Goal: Register for event/course

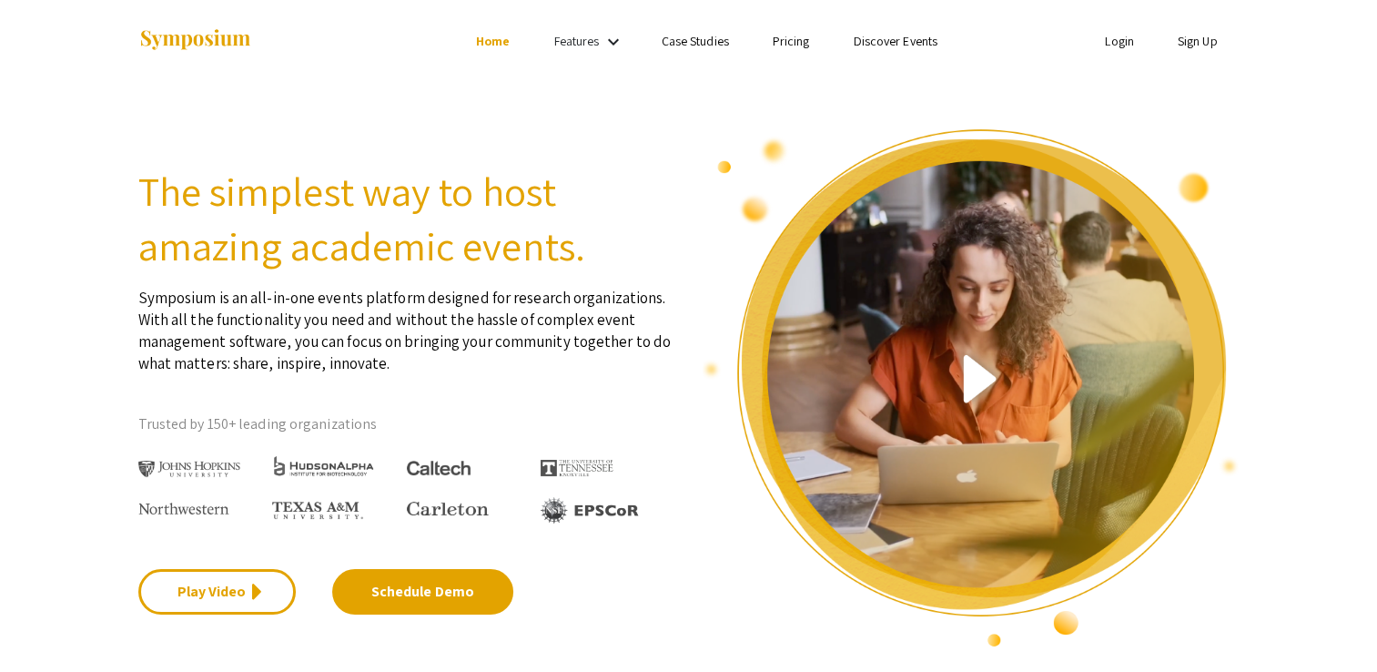
click at [1197, 42] on link "Sign Up" at bounding box center [1197, 41] width 40 height 16
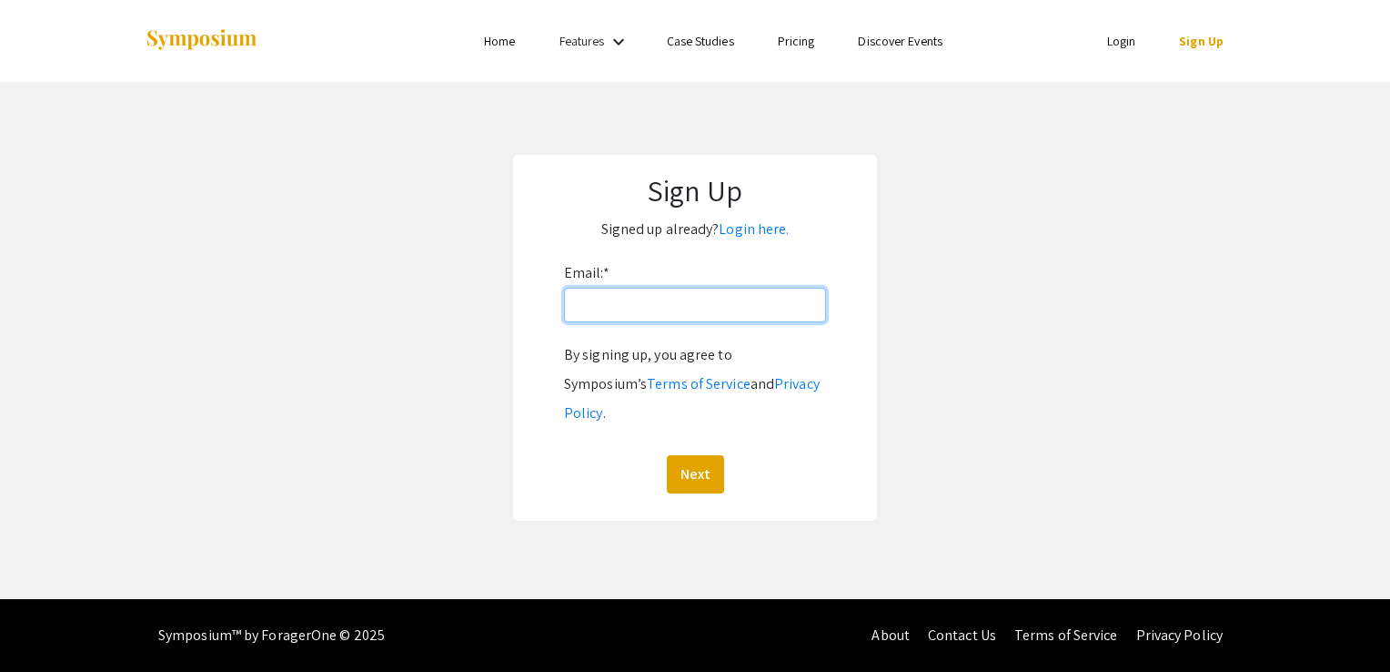
click at [690, 299] on input "Email: *" at bounding box center [695, 305] width 262 height 35
type input "[EMAIL_ADDRESS][DOMAIN_NAME]"
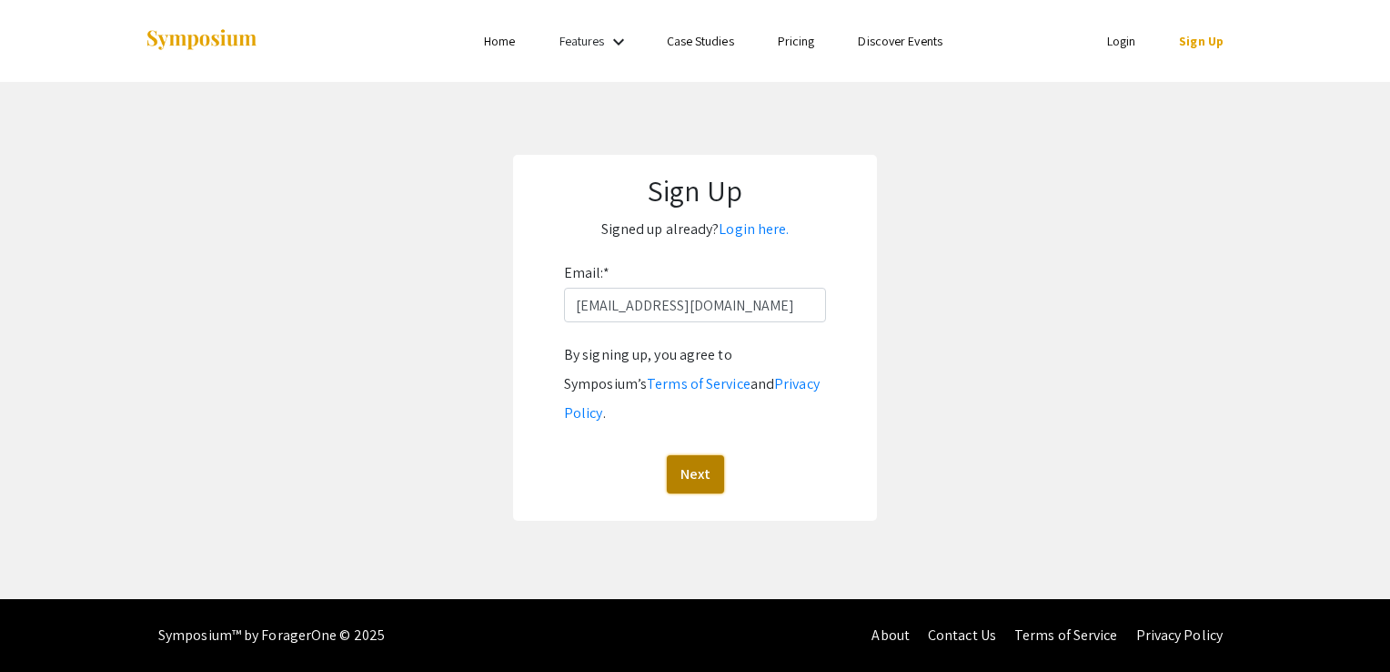
click at [691, 455] on button "Next" at bounding box center [695, 474] width 57 height 38
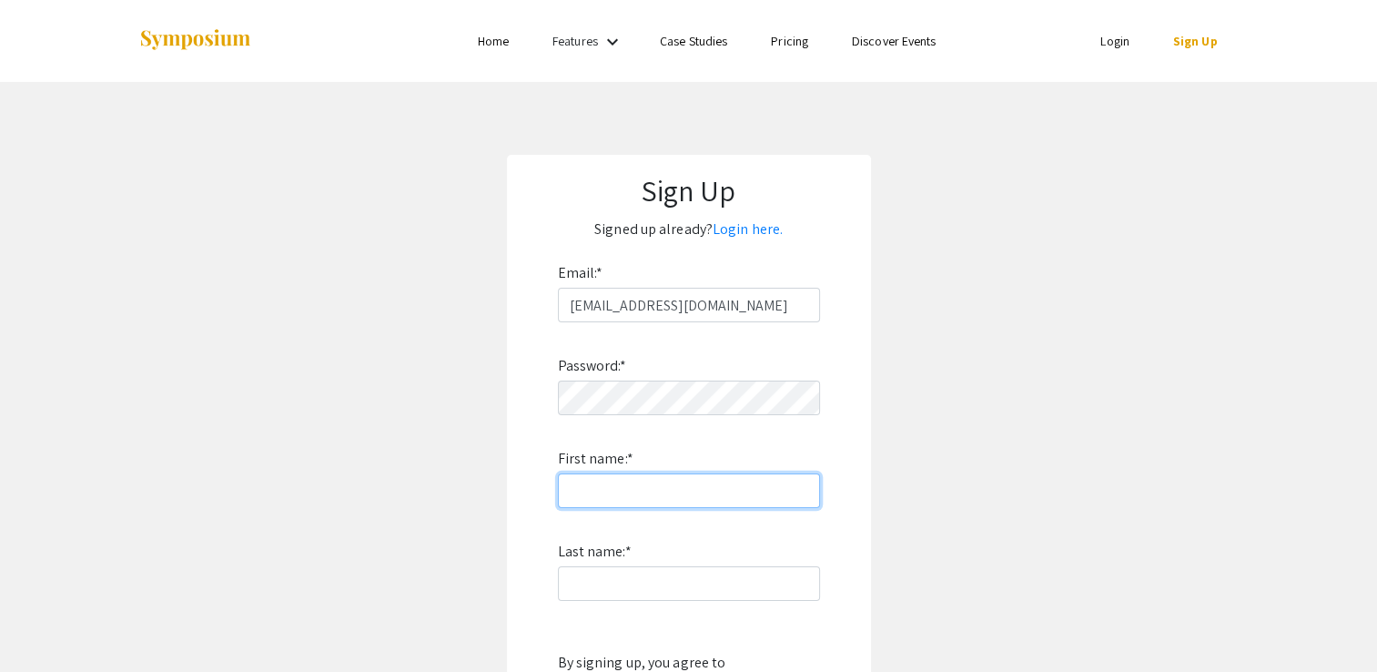
click at [720, 486] on input "First name: *" at bounding box center [689, 490] width 262 height 35
type input "[PERSON_NAME]"
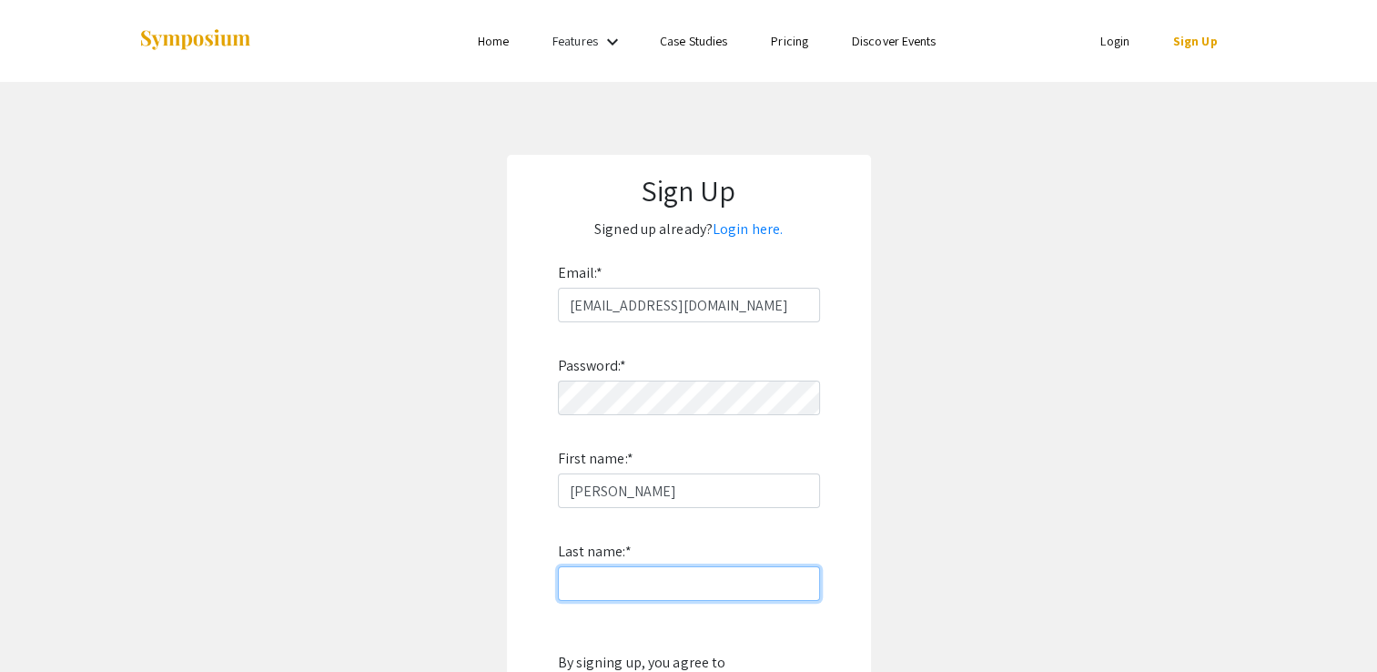
type input "[PERSON_NAME]"
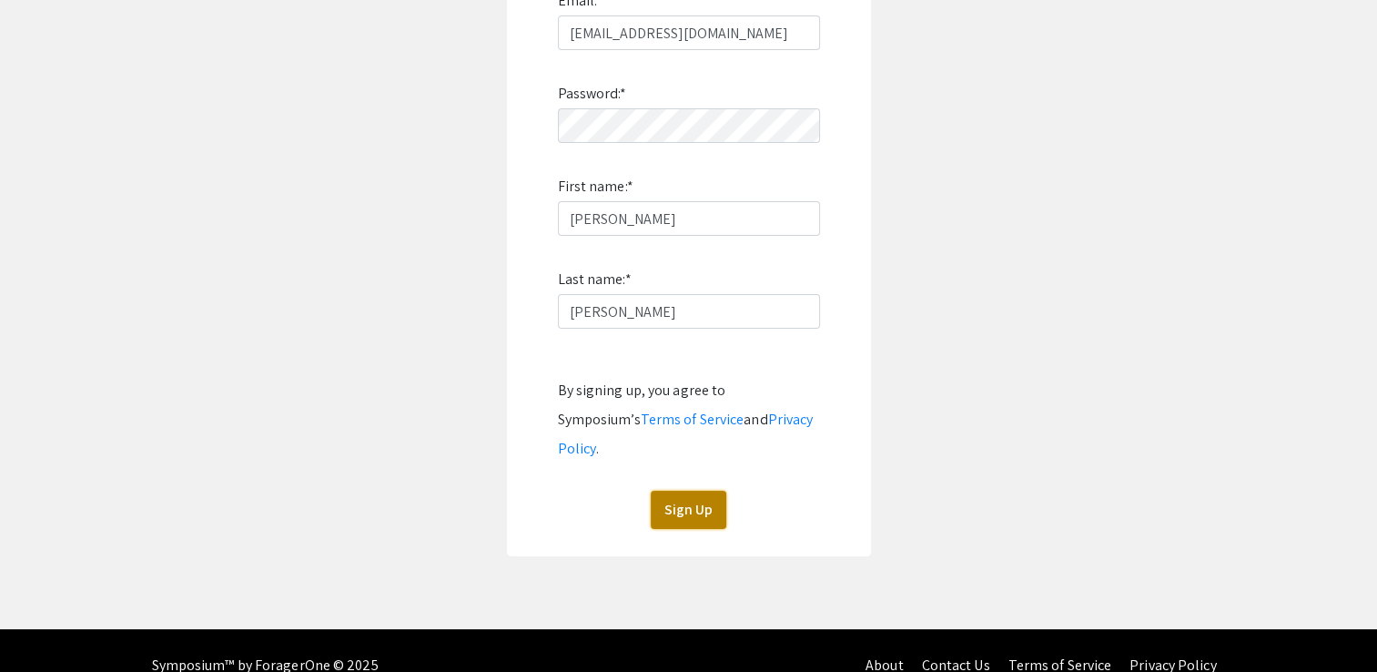
click at [672, 490] on button "Sign Up" at bounding box center [689, 509] width 76 height 38
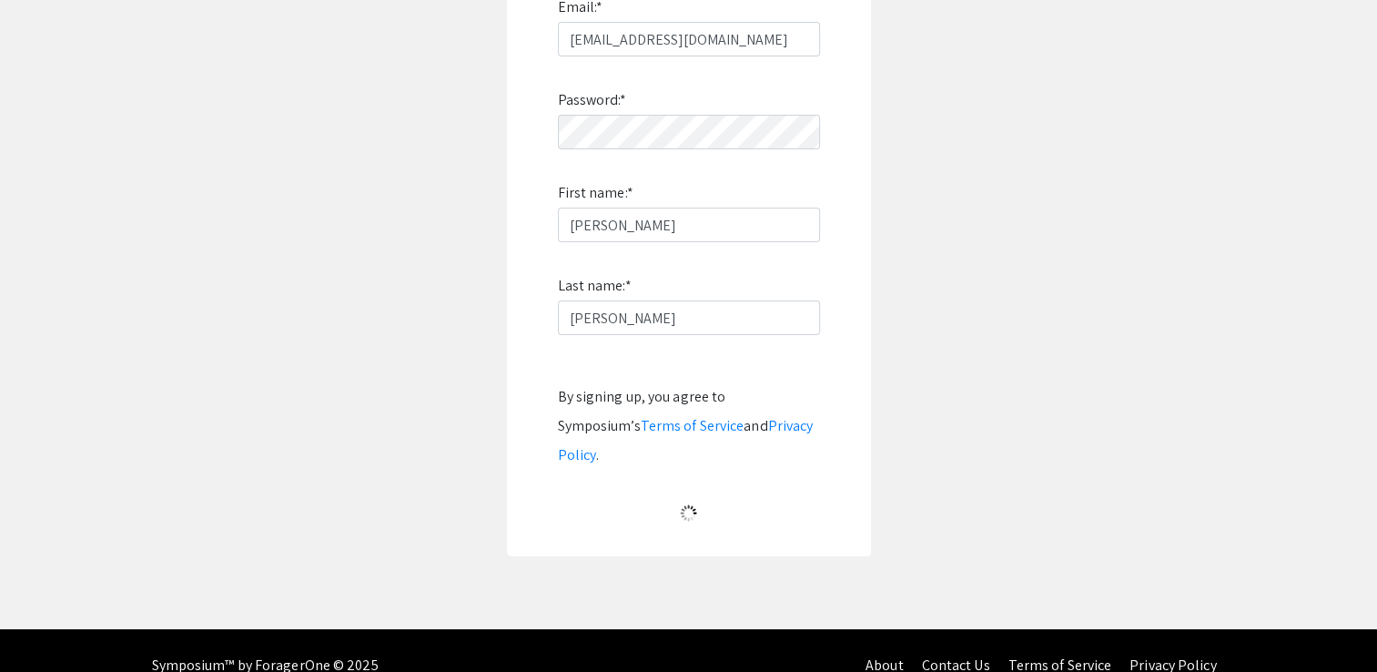
scroll to position [10, 0]
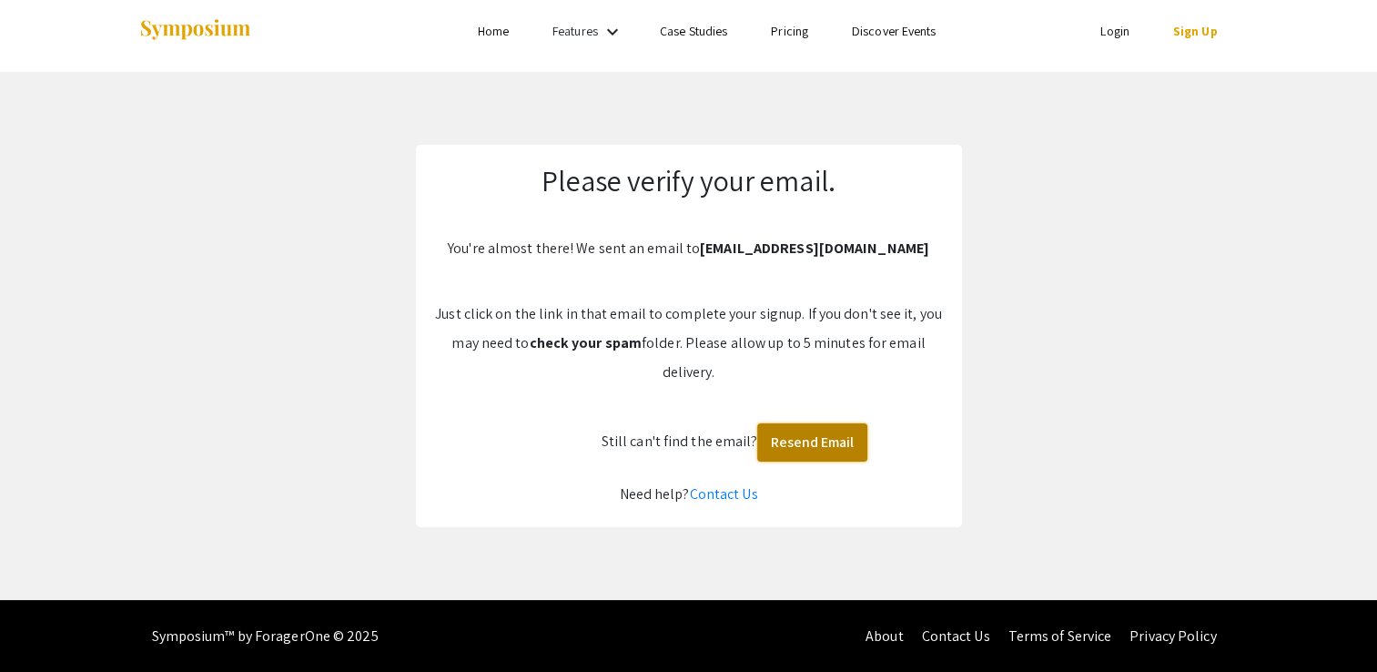
click at [808, 441] on button "Resend Email" at bounding box center [812, 442] width 110 height 38
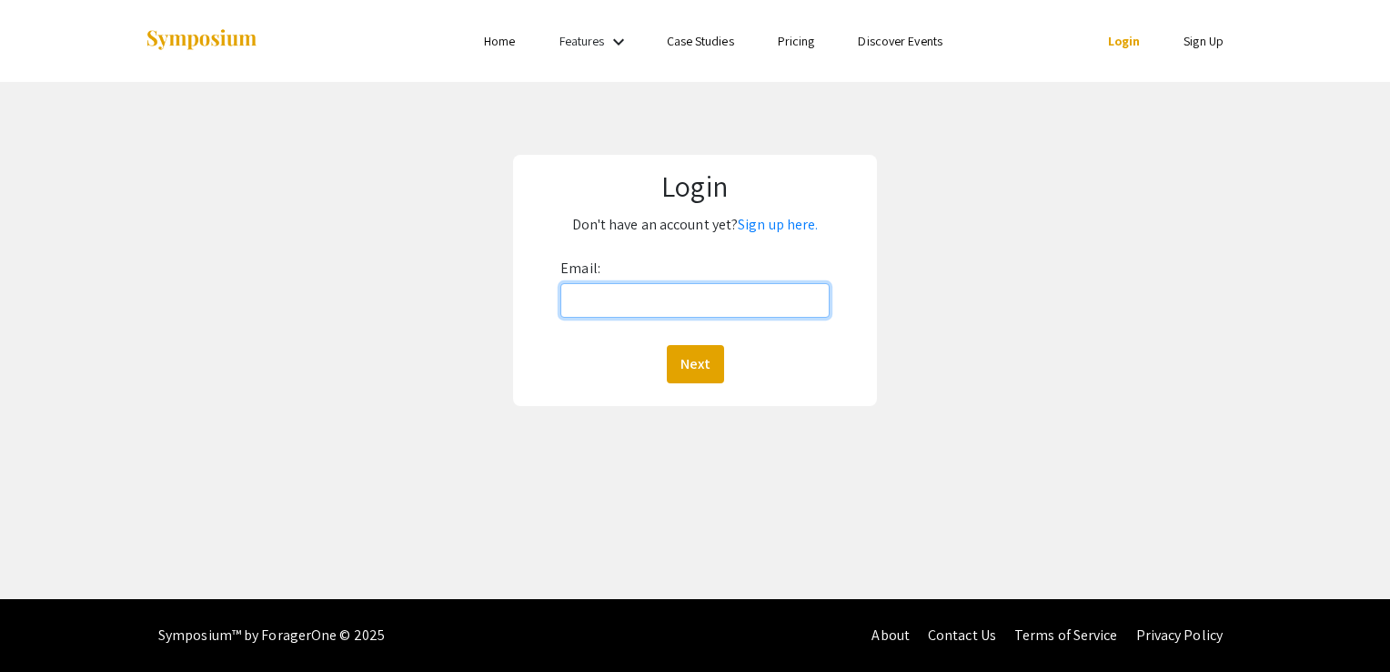
click at [700, 298] on input "Email:" at bounding box center [694, 300] width 269 height 35
type input "[EMAIL_ADDRESS][DOMAIN_NAME]"
click at [673, 347] on button "Next" at bounding box center [695, 364] width 57 height 38
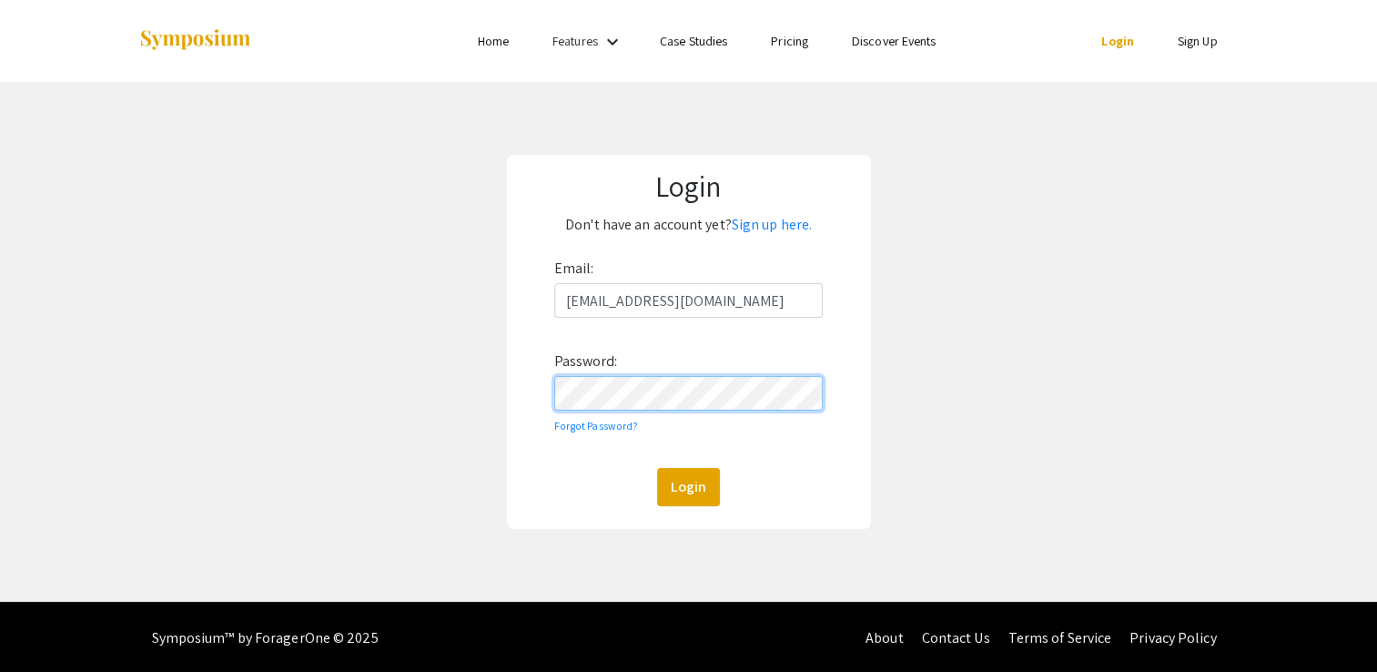
click at [657, 468] on button "Login" at bounding box center [688, 487] width 63 height 38
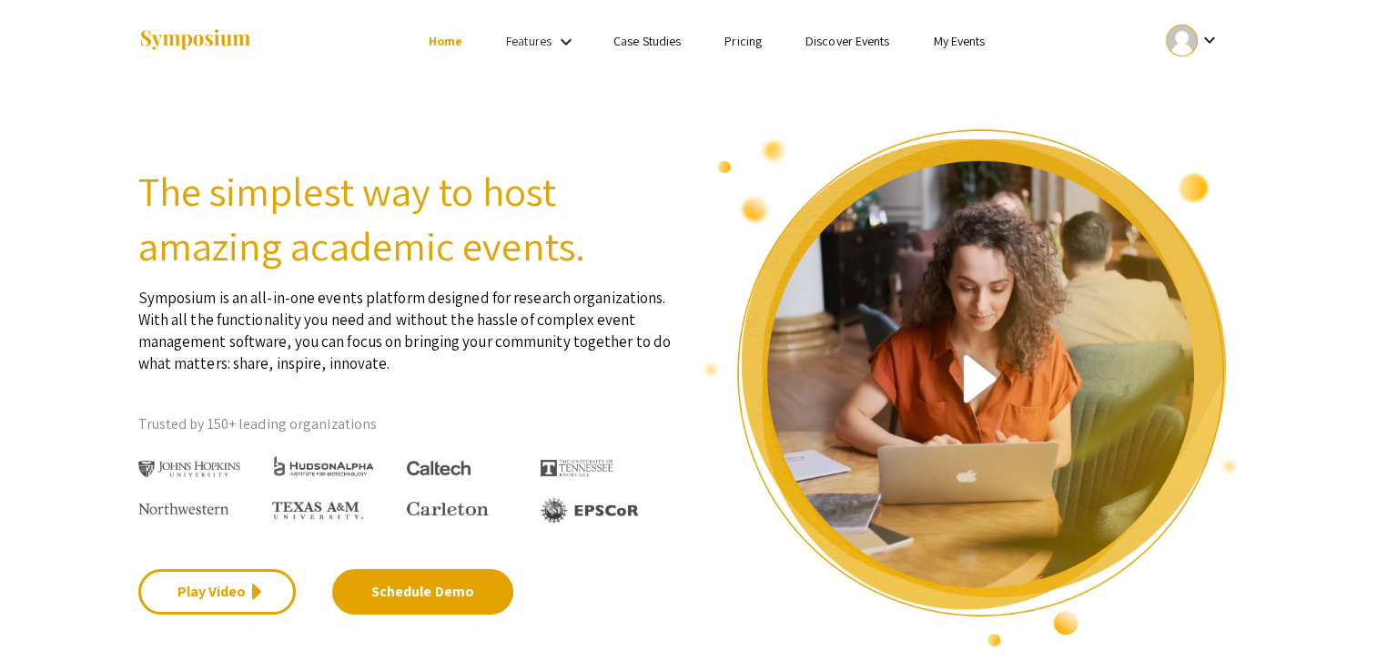
click at [964, 45] on link "My Events" at bounding box center [959, 41] width 52 height 16
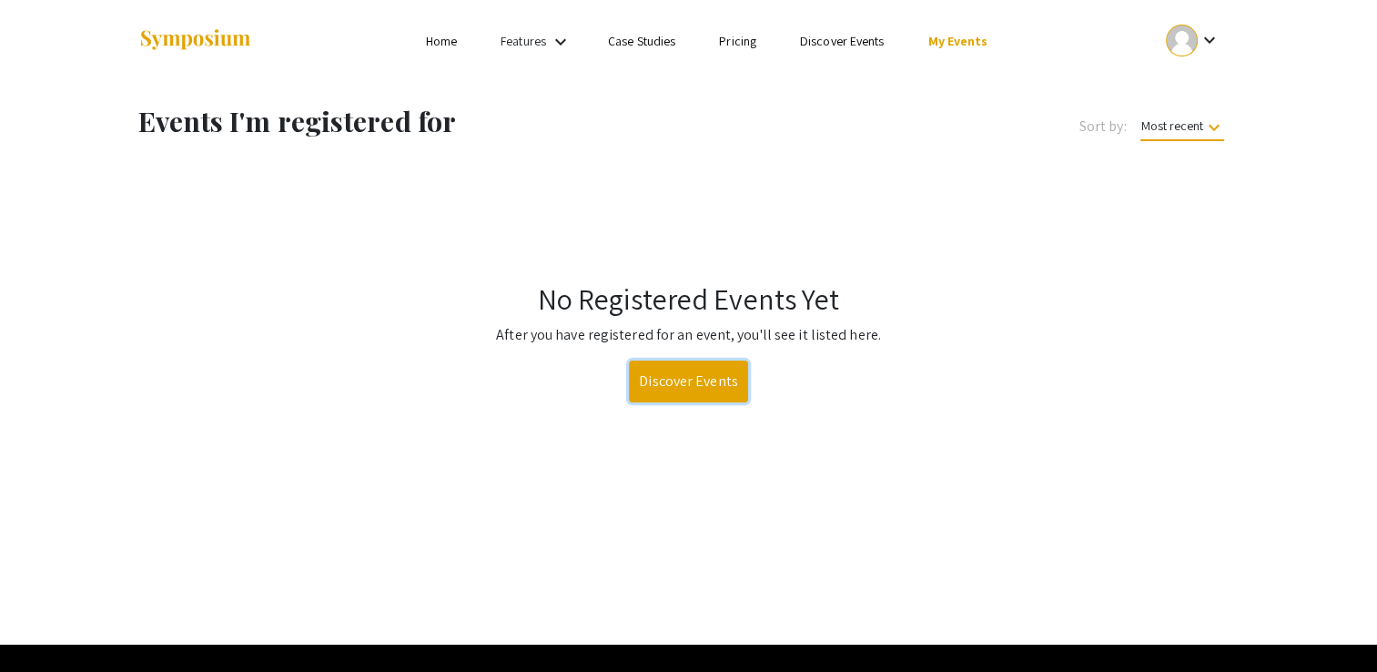
click at [695, 362] on link "Discover Events" at bounding box center [688, 381] width 119 height 42
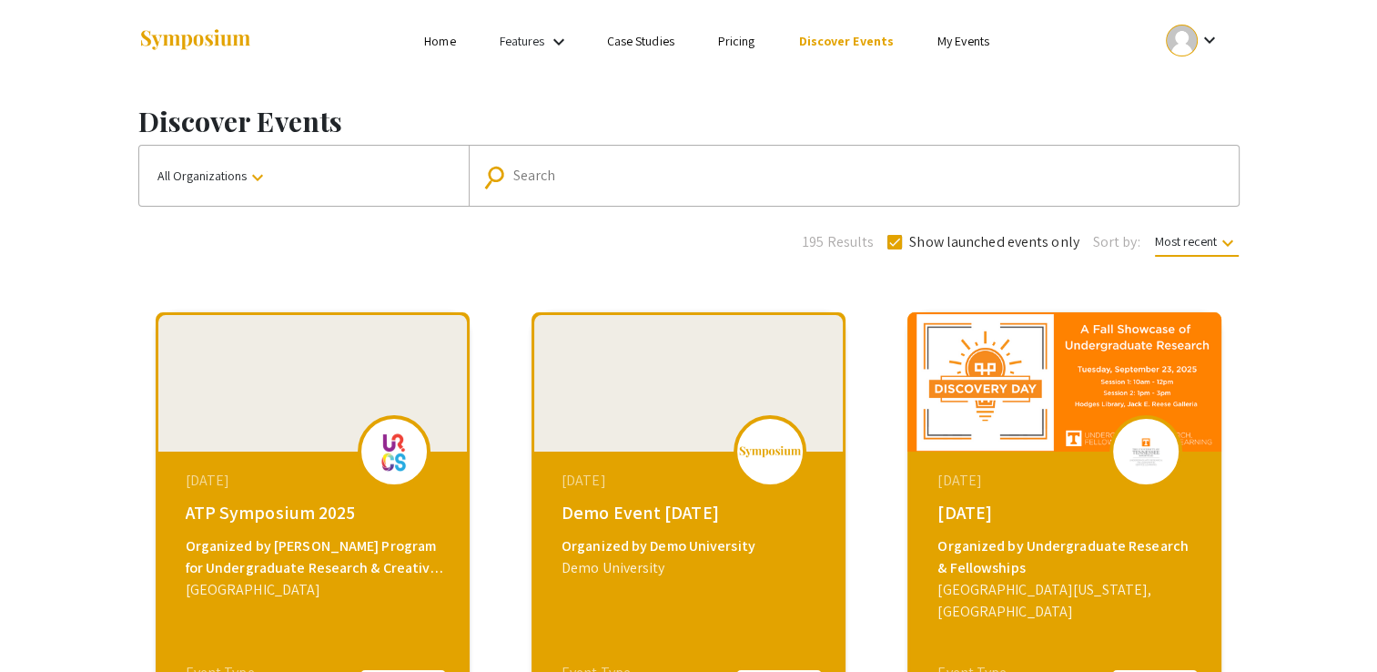
click at [505, 164] on mat-icon "search" at bounding box center [499, 177] width 26 height 32
type input "nsu"
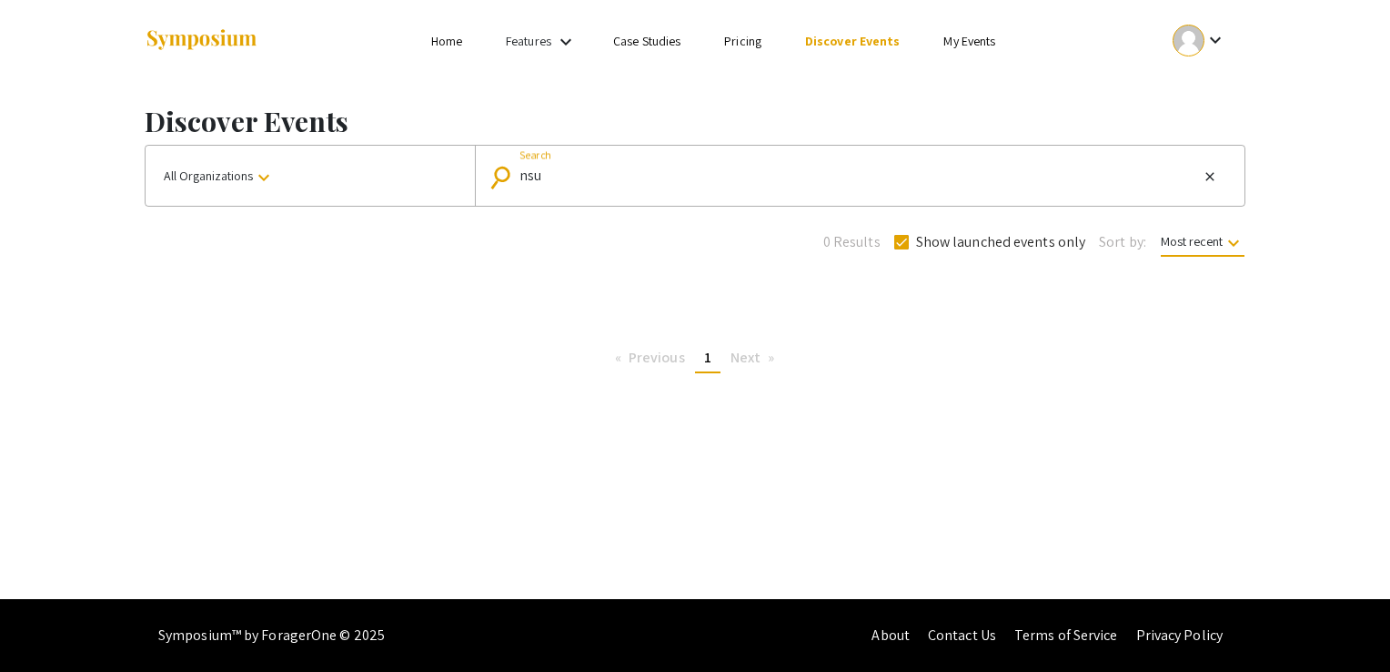
drag, startPoint x: 576, startPoint y: 174, endPoint x: 378, endPoint y: 173, distance: 198.4
click at [378, 173] on div "All Organizations keyboard_arrow_down search nsu Search close" at bounding box center [695, 176] width 1101 height 62
click at [695, 176] on input "Nova" at bounding box center [859, 175] width 679 height 16
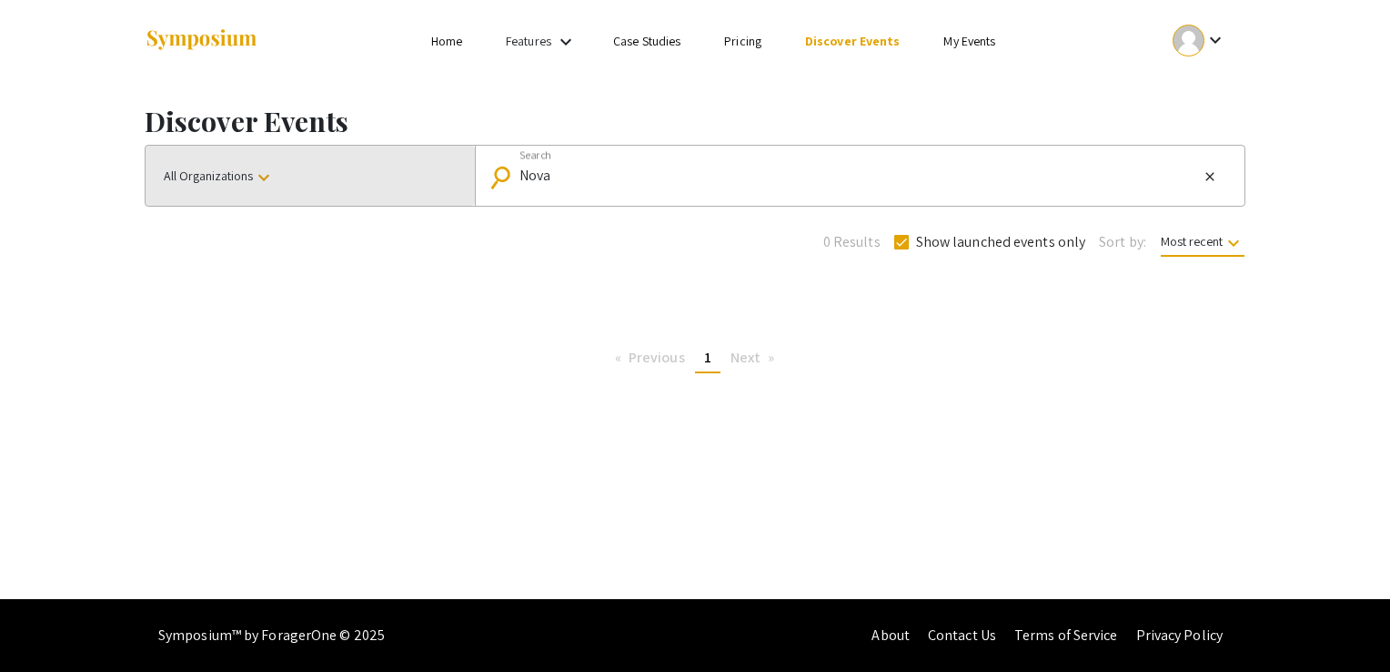
click at [247, 195] on button "All Organizations keyboard_arrow_down" at bounding box center [310, 176] width 329 height 60
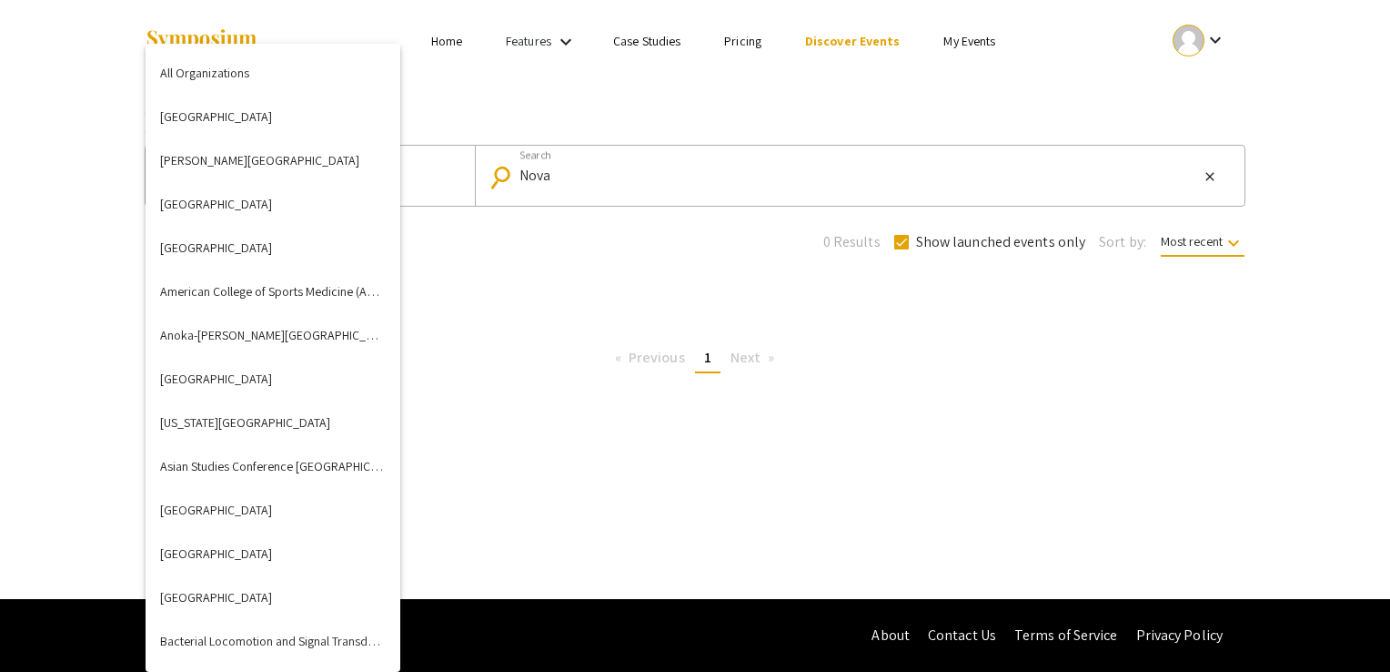
click at [651, 177] on div at bounding box center [695, 336] width 1390 height 672
click at [651, 177] on input "Nova" at bounding box center [859, 175] width 679 height 16
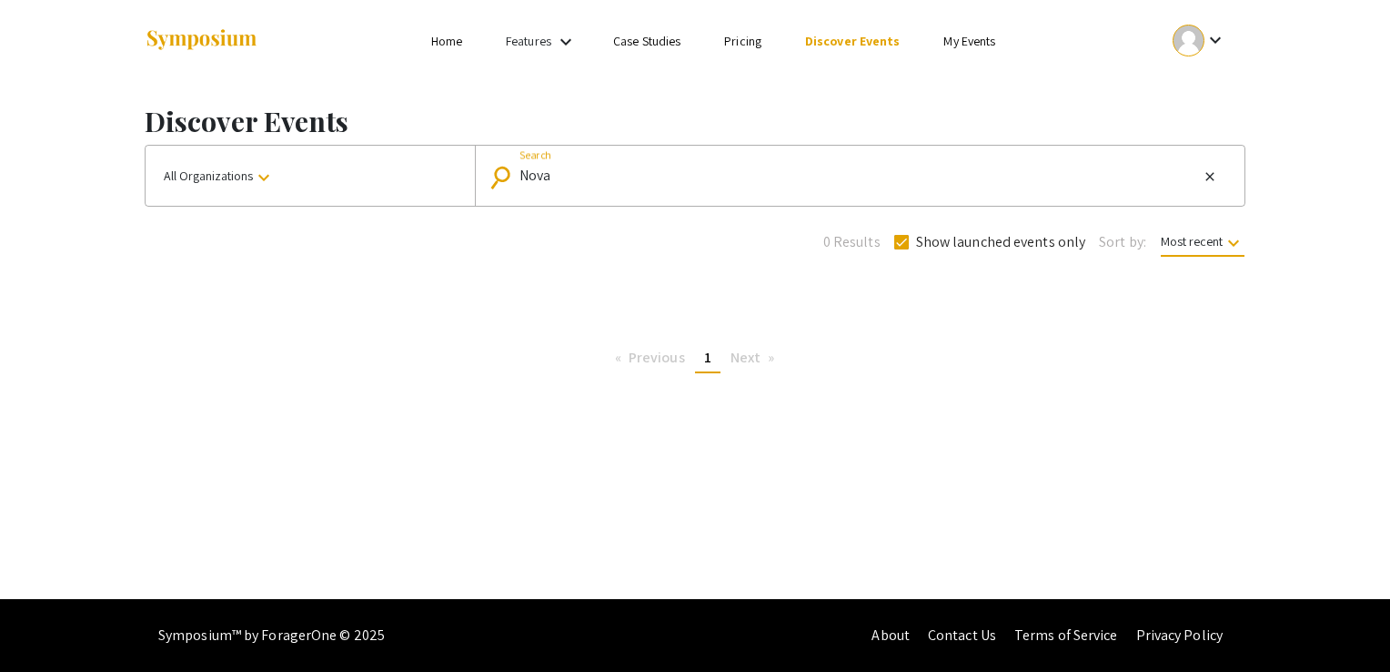
click at [651, 177] on input "Nova" at bounding box center [859, 175] width 679 height 16
type input "\"
type input "south florida"
click at [450, 35] on link "Home" at bounding box center [446, 41] width 31 height 16
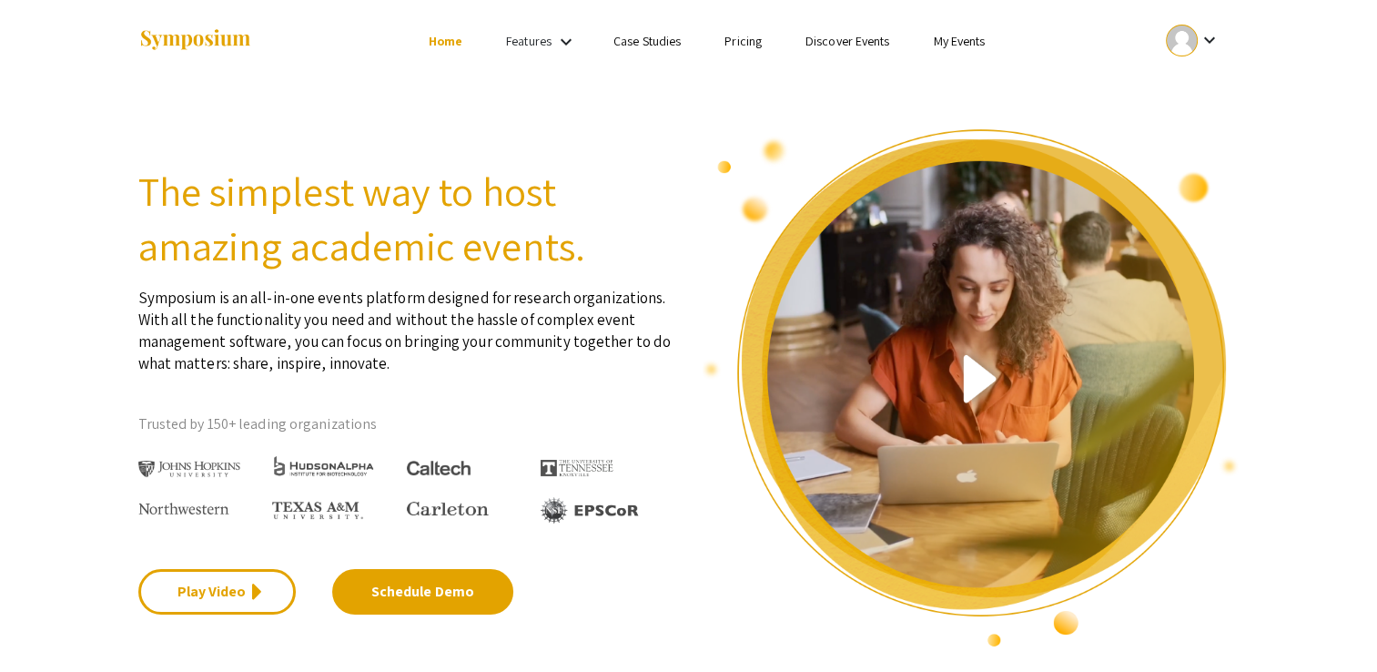
click at [565, 43] on mat-icon "keyboard_arrow_down" at bounding box center [566, 42] width 22 height 22
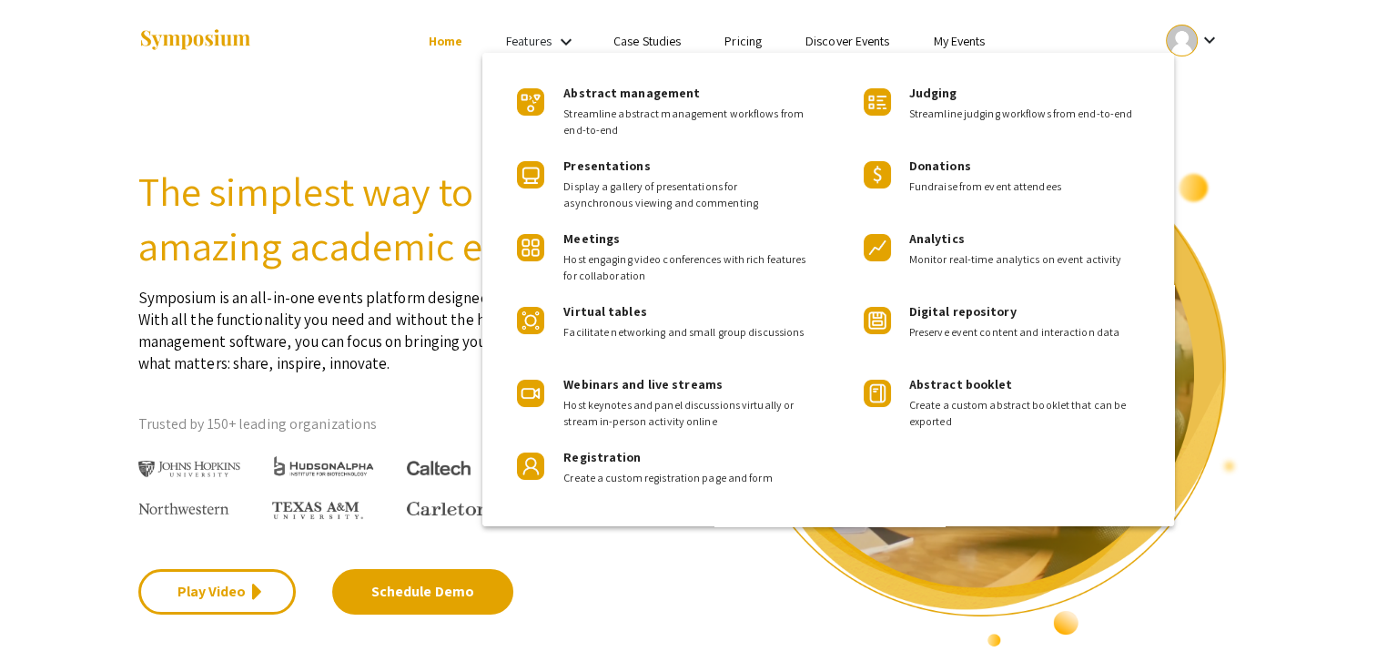
click at [441, 235] on div at bounding box center [688, 336] width 1377 height 672
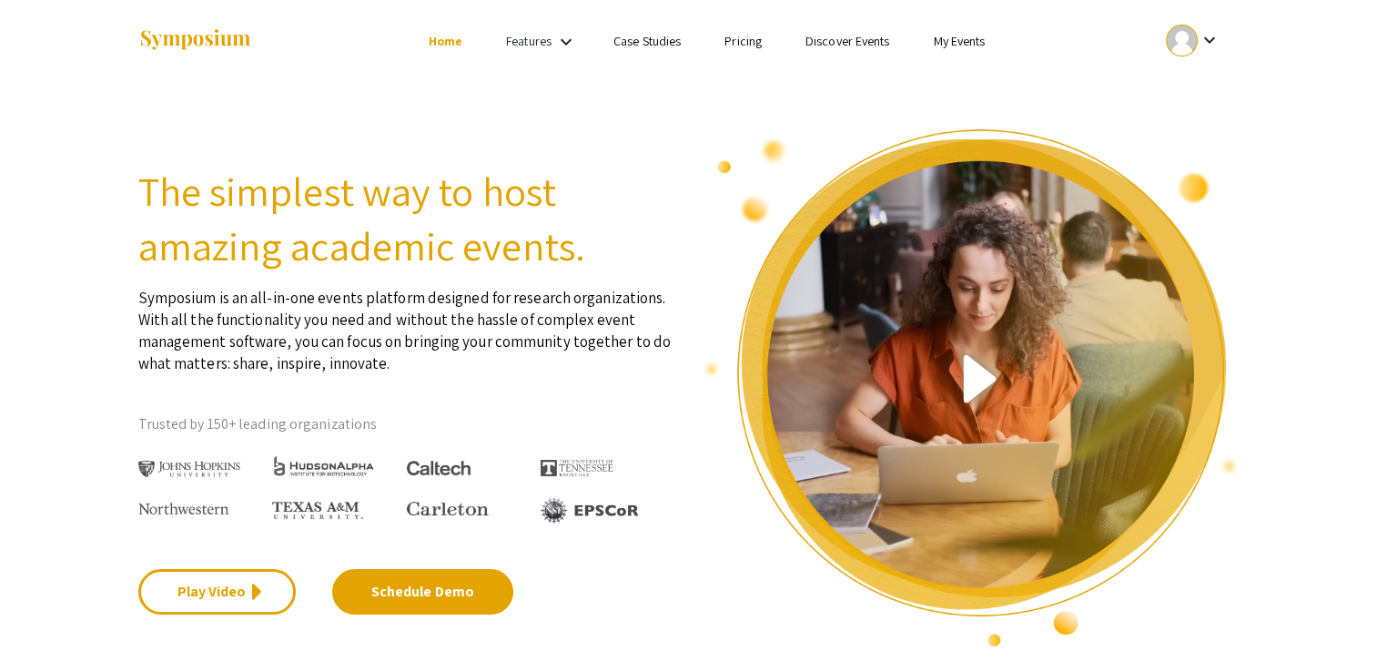
click at [874, 40] on link "Discover Events" at bounding box center [847, 41] width 85 height 16
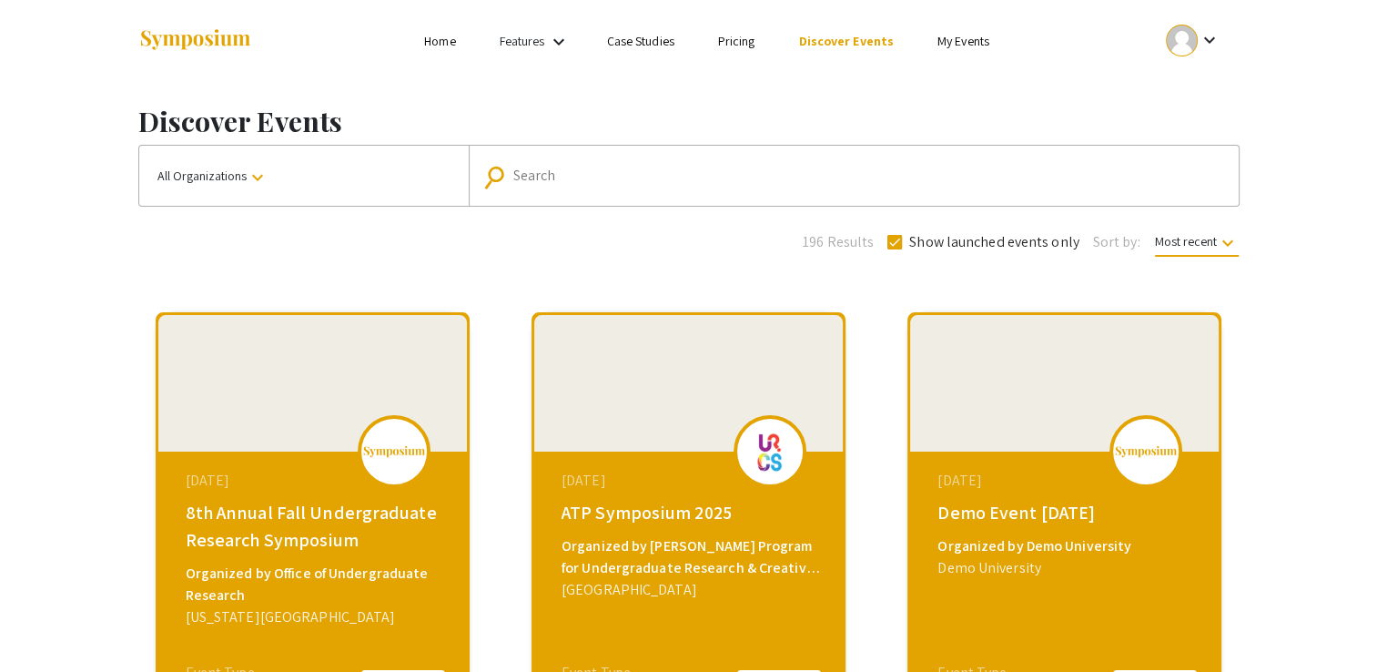
click at [566, 38] on mat-icon "keyboard_arrow_down" at bounding box center [559, 42] width 22 height 22
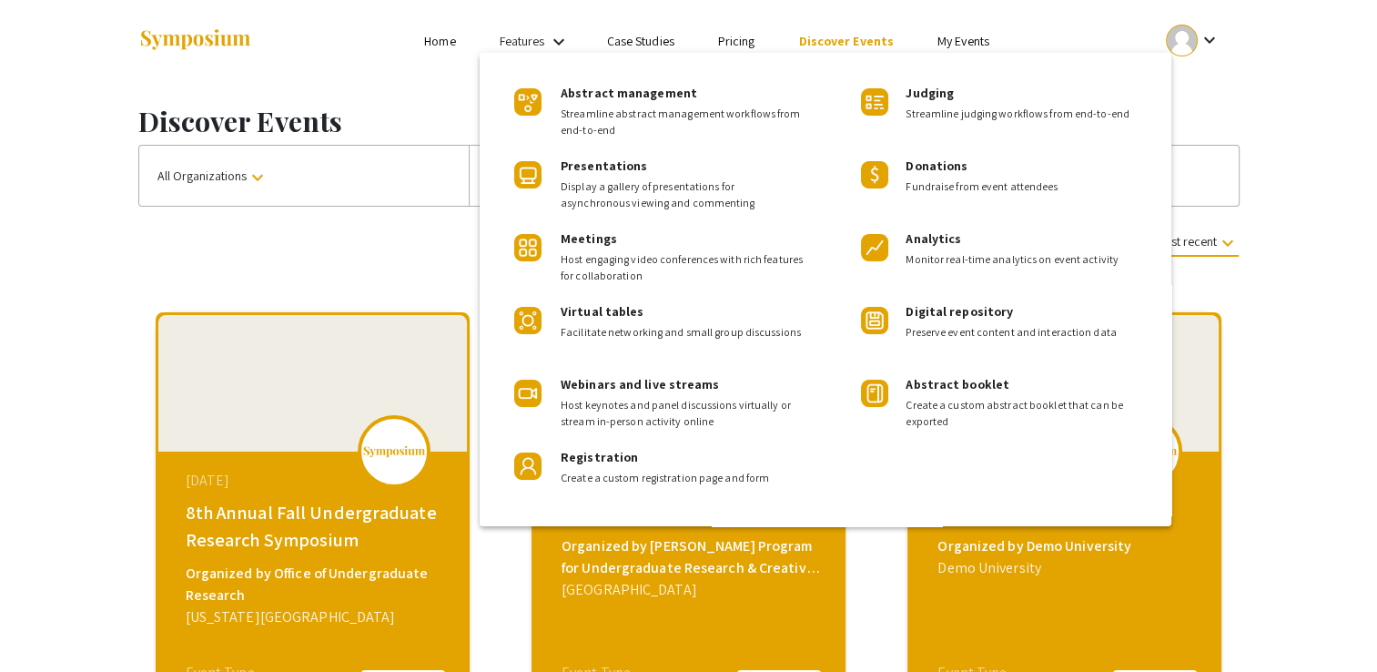
click at [428, 101] on div at bounding box center [688, 336] width 1377 height 672
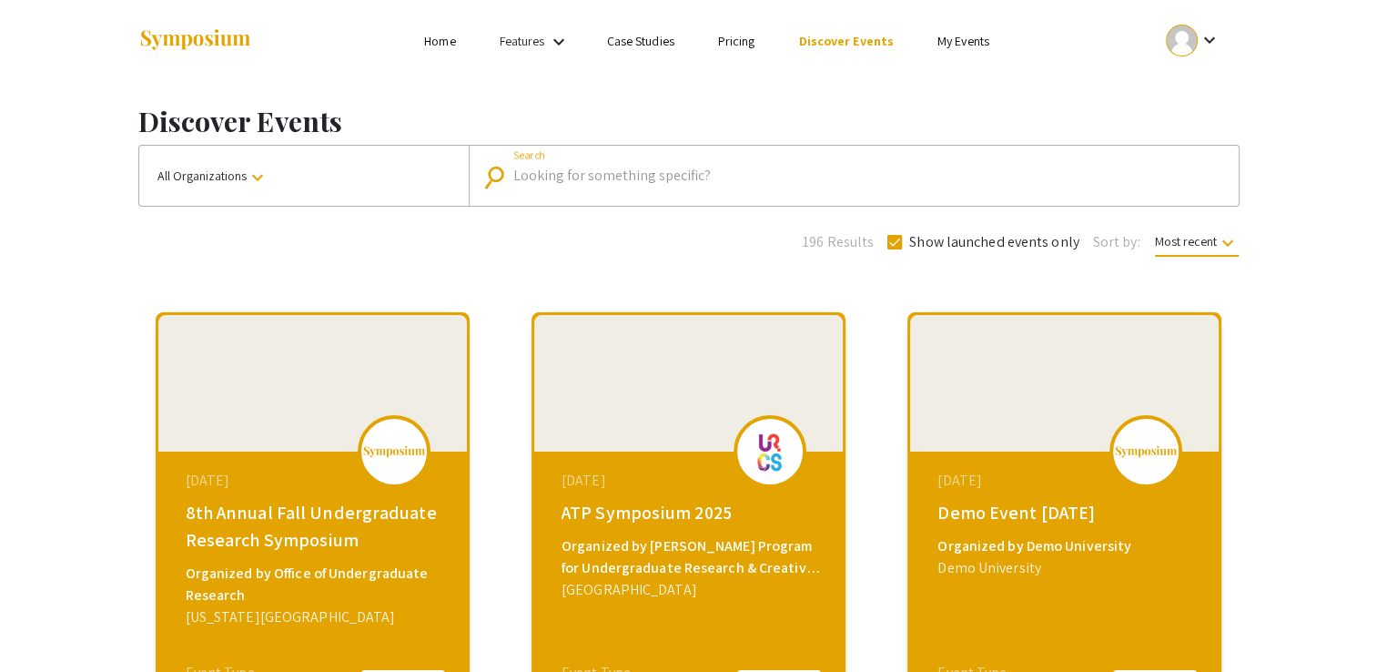
click at [611, 183] on input "Search" at bounding box center [863, 175] width 701 height 16
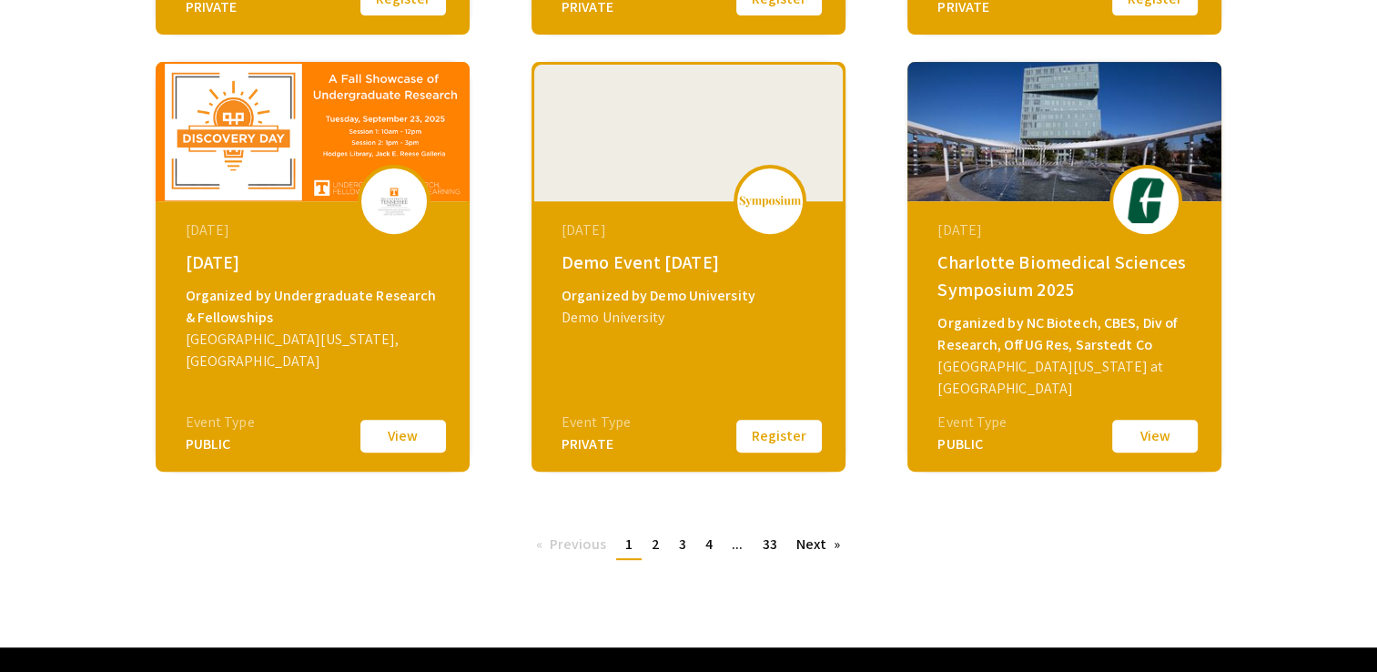
scroll to position [734, 0]
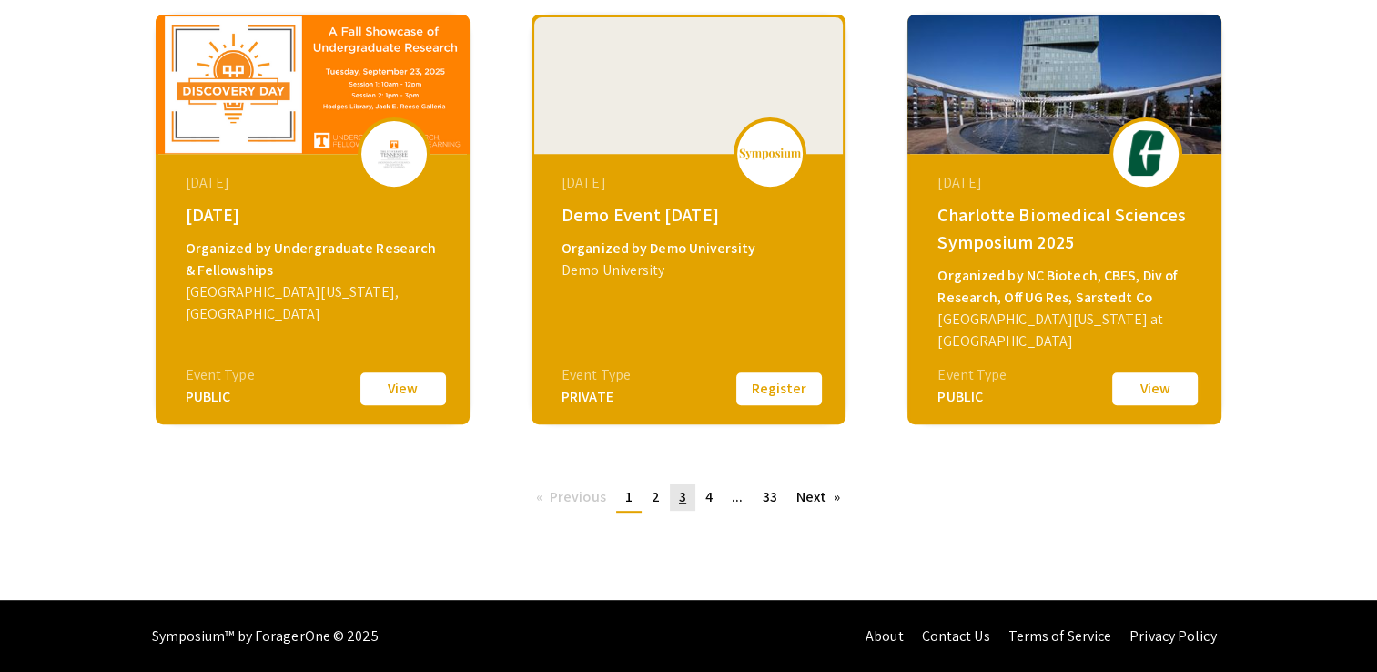
click at [674, 494] on link "page 3" at bounding box center [682, 496] width 25 height 27
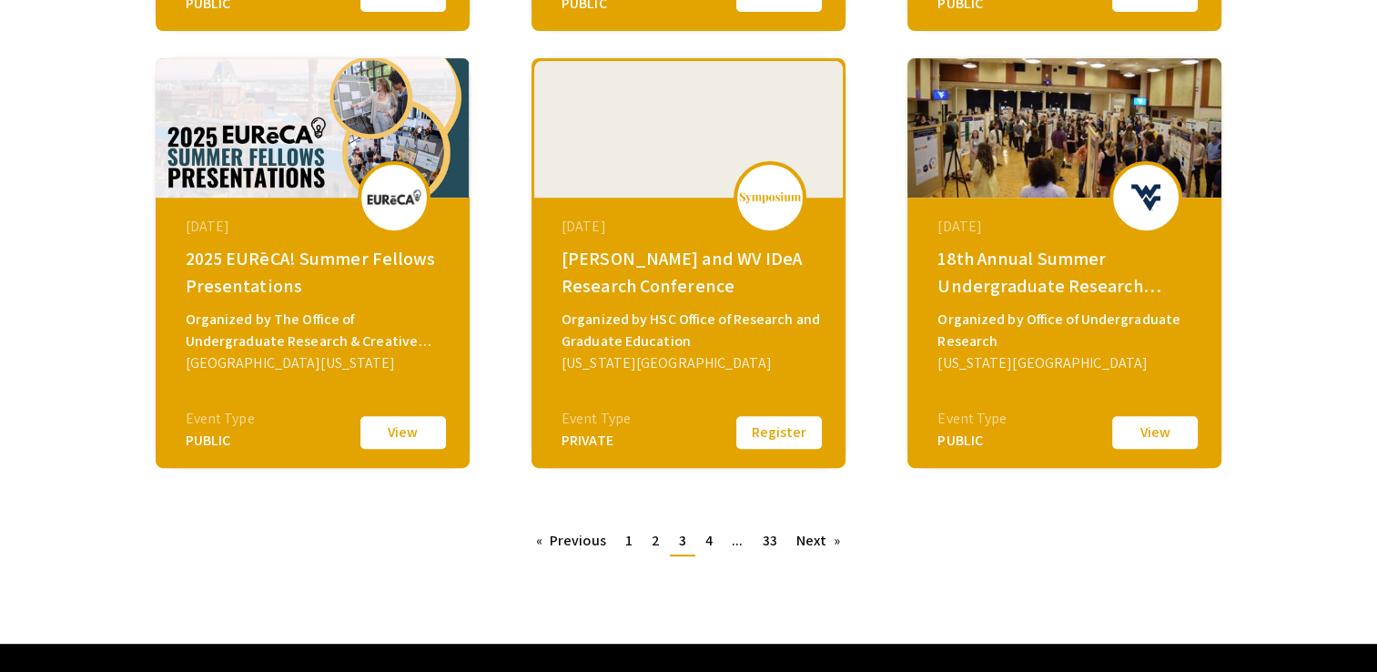
scroll to position [734, 0]
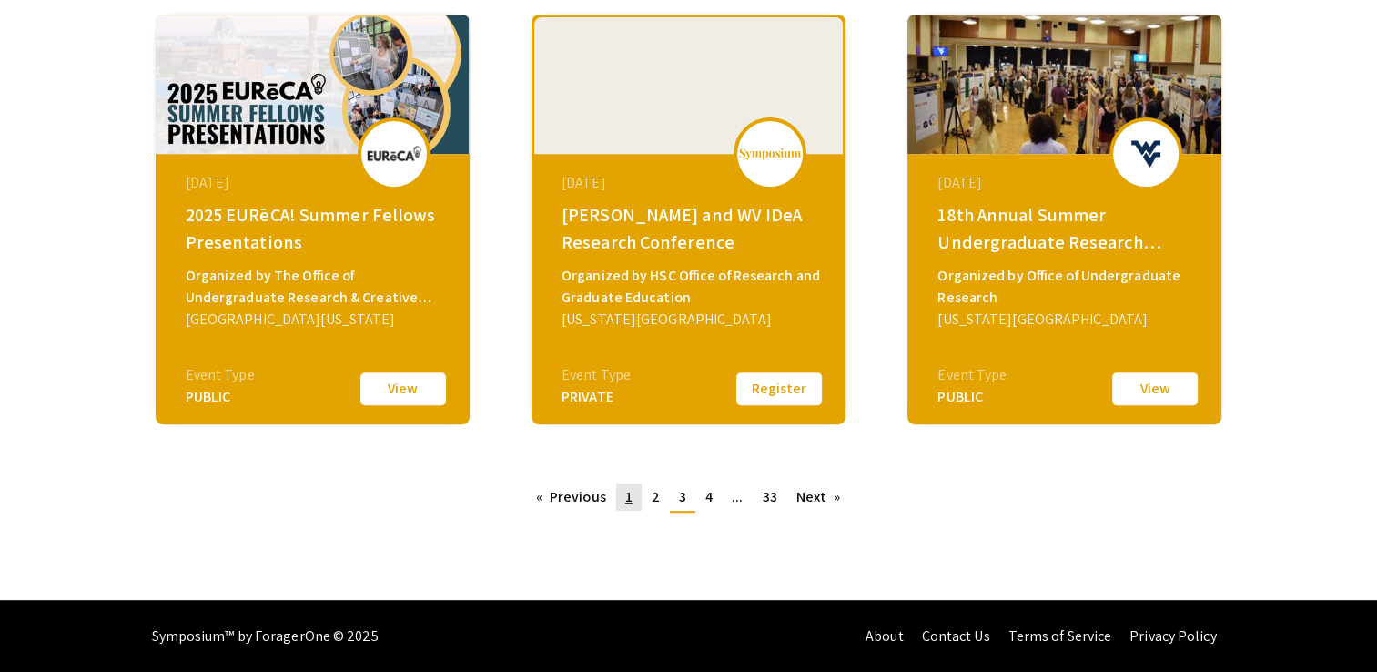
click at [630, 504] on span "1" at bounding box center [628, 496] width 7 height 19
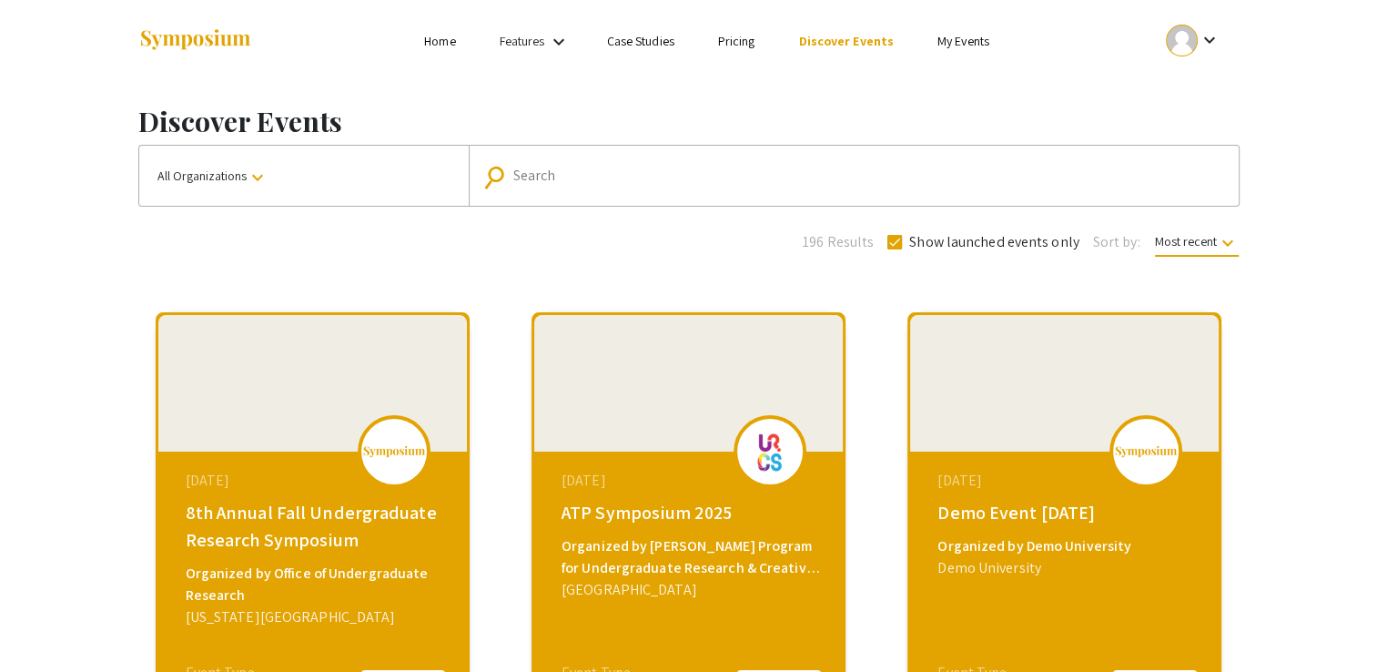
drag, startPoint x: 662, startPoint y: 156, endPoint x: 656, endPoint y: 174, distance: 19.3
click at [656, 174] on mat-form-field "search Search" at bounding box center [854, 176] width 770 height 60
click at [656, 174] on input "Search" at bounding box center [863, 175] width 701 height 16
type input "nova southeastern"
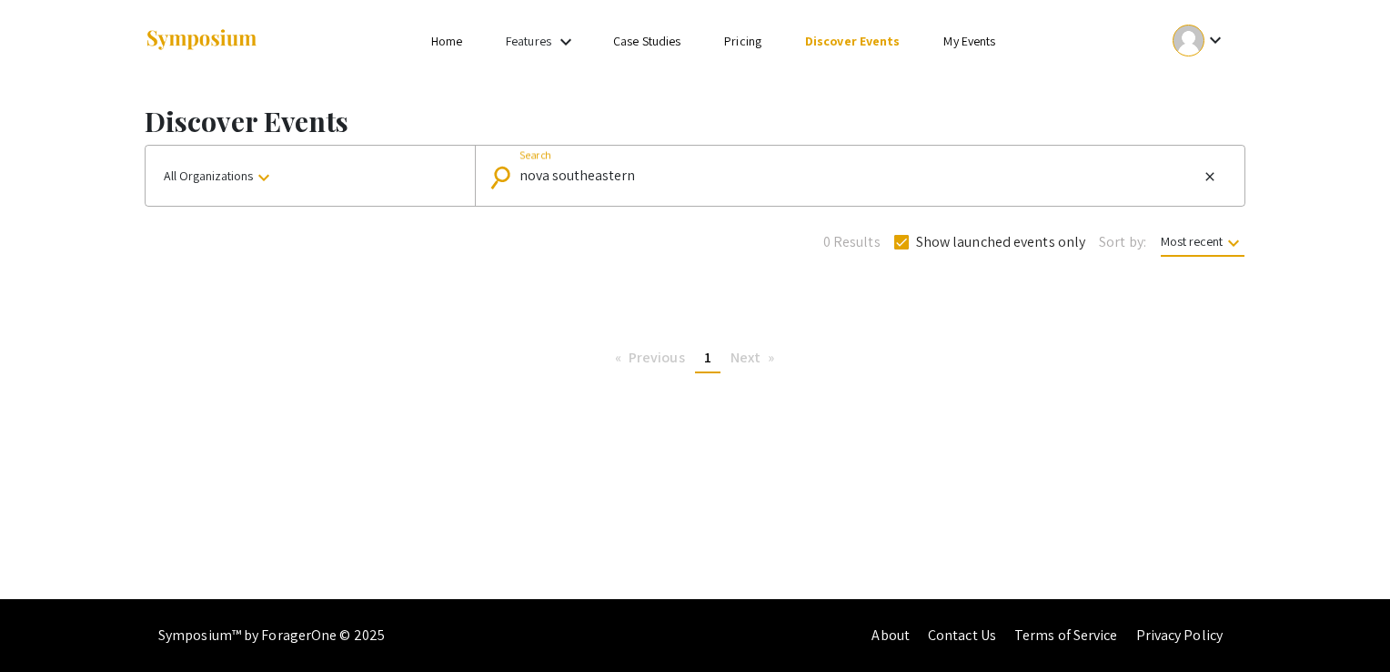
click at [662, 157] on mat-form-field "search nova southeastern Search close" at bounding box center [860, 176] width 770 height 60
drag, startPoint x: 662, startPoint y: 157, endPoint x: 637, endPoint y: 177, distance: 32.4
click at [637, 177] on input "nova southeastern" at bounding box center [859, 175] width 679 height 16
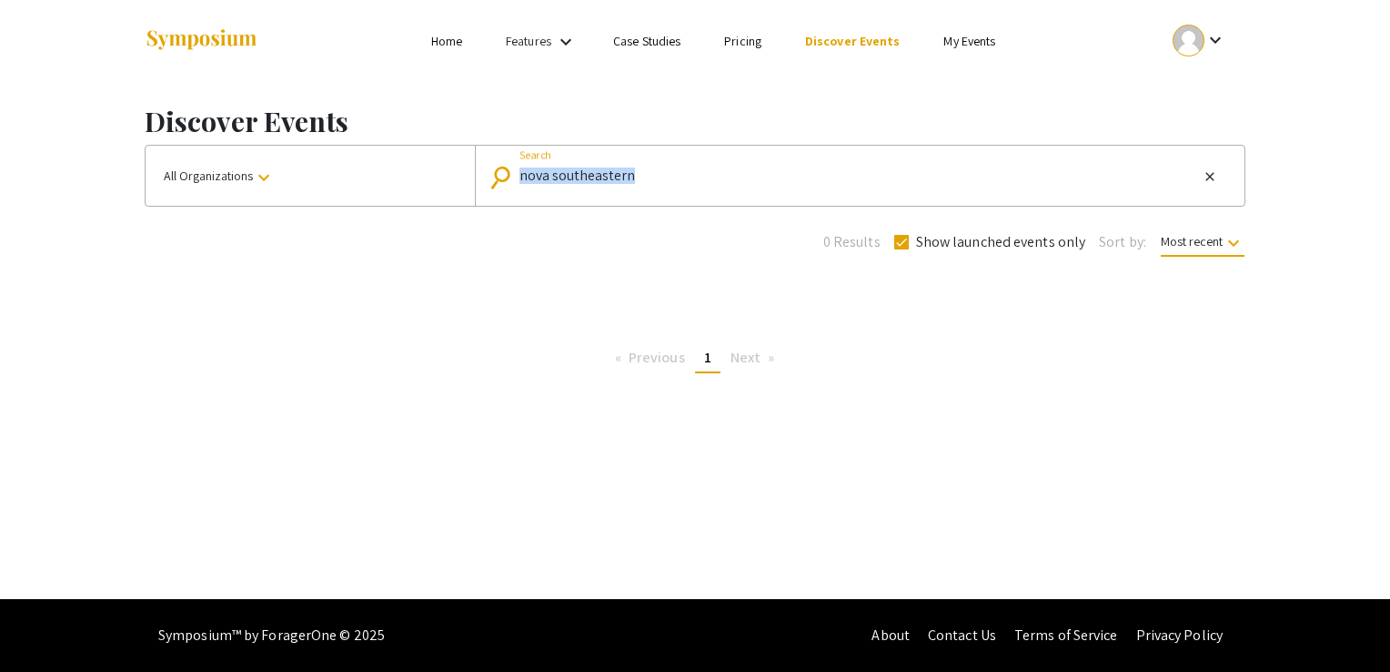
click at [637, 177] on input "nova southeastern" at bounding box center [859, 175] width 679 height 16
click at [1217, 177] on button "close" at bounding box center [1210, 177] width 22 height 22
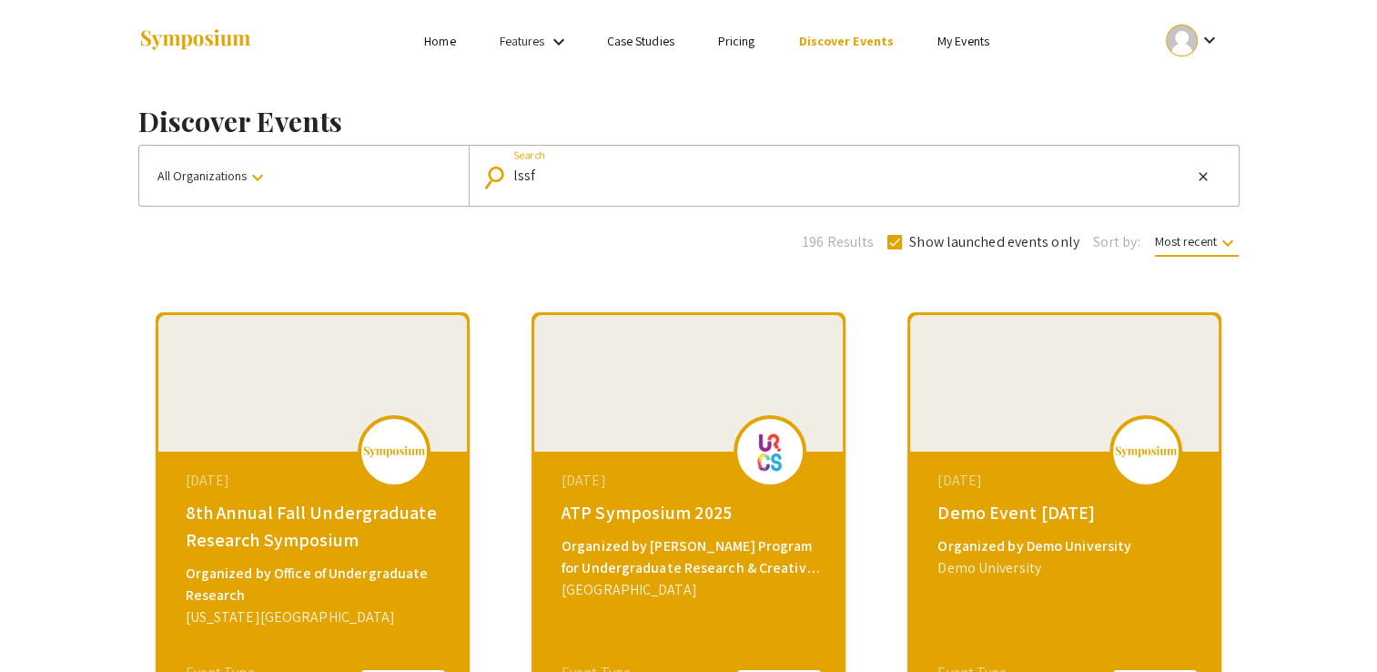
type input "lssf"
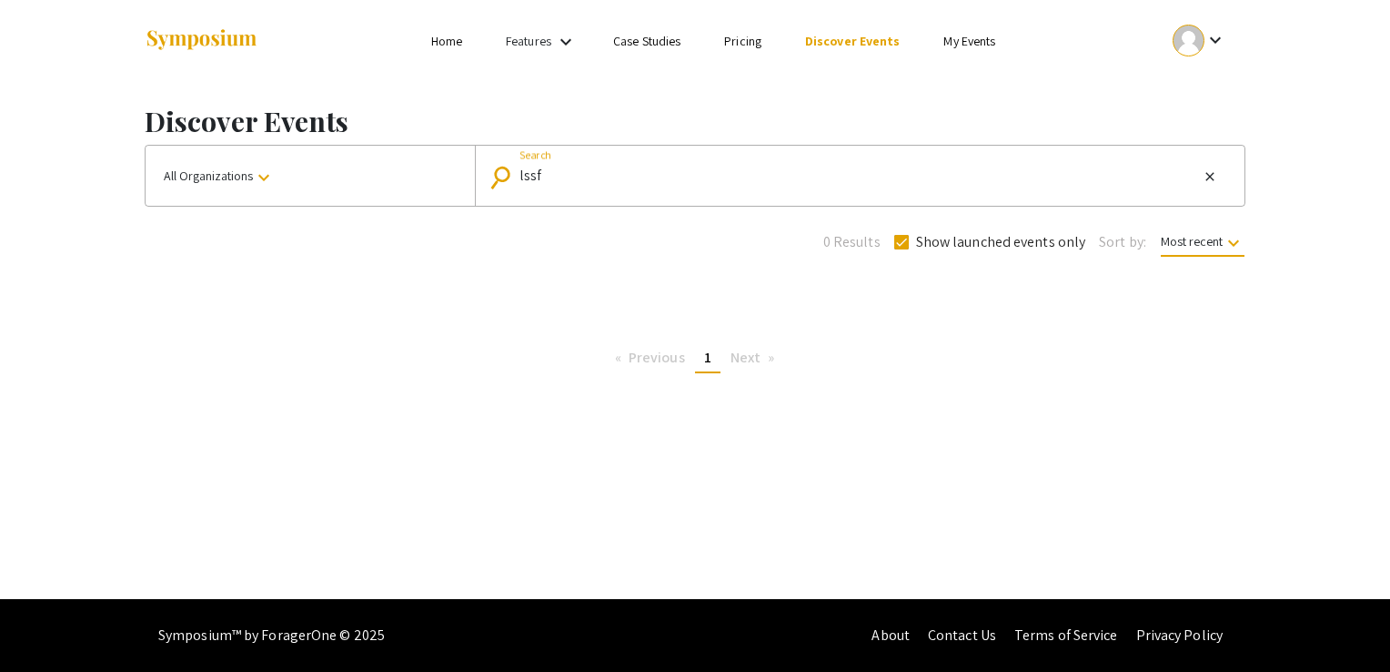
click at [706, 178] on input "lssf" at bounding box center [859, 175] width 679 height 16
click at [706, 178] on input "Search" at bounding box center [859, 175] width 679 height 16
click at [653, 173] on input "Search" at bounding box center [870, 175] width 701 height 16
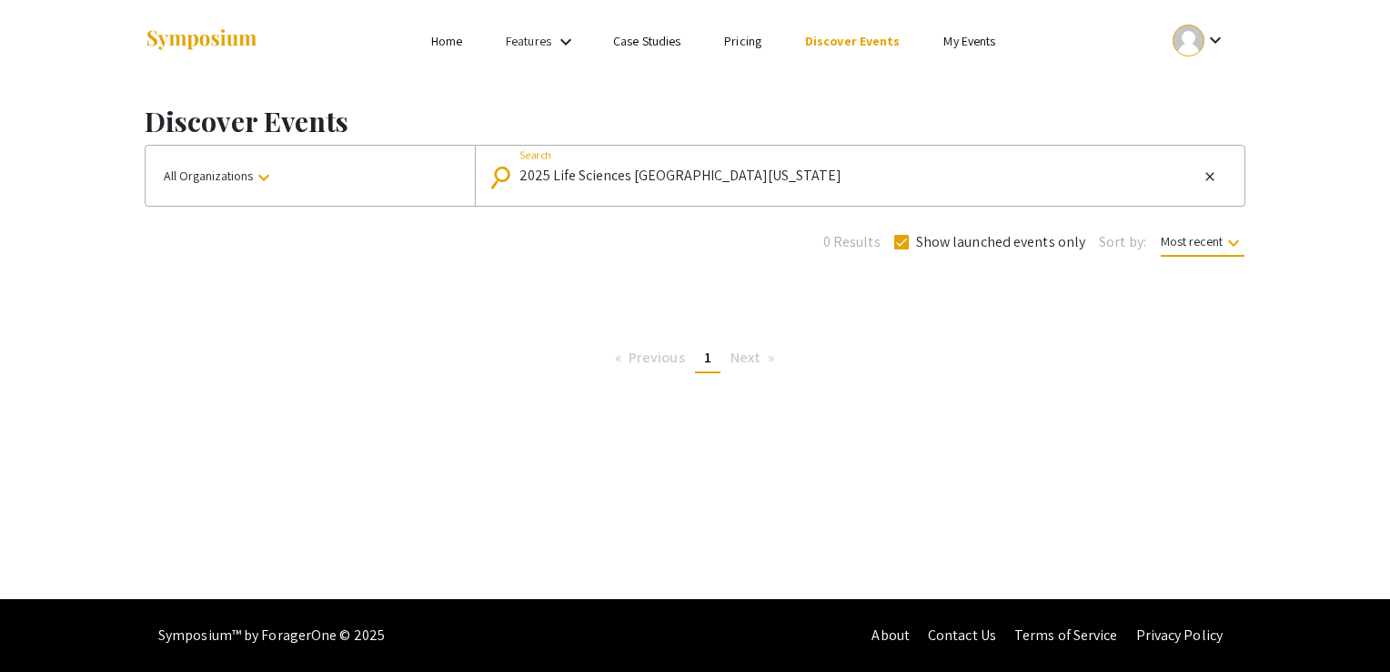
type input "2025 Life Sciences South Florida"
click at [544, 34] on link "Features" at bounding box center [528, 41] width 45 height 16
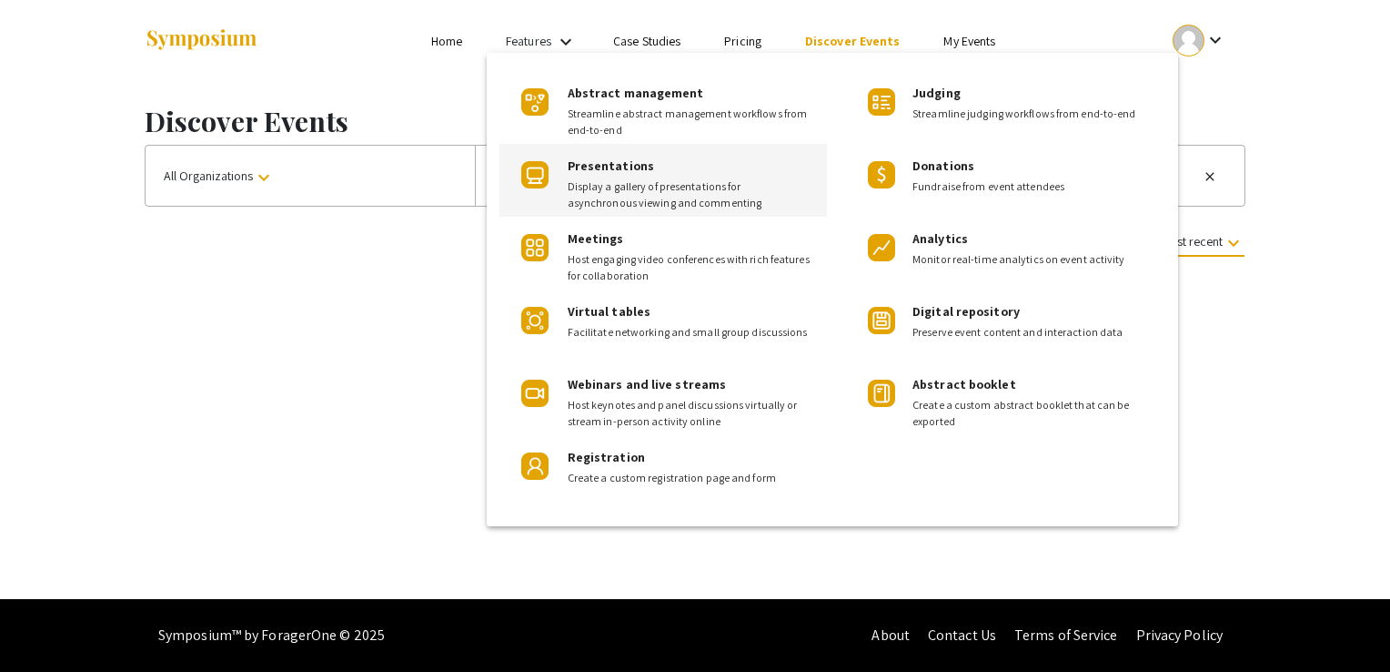
click at [560, 169] on div "Presentations Display a gallery of presentations for asynchronous viewing and c…" at bounding box center [664, 180] width 328 height 73
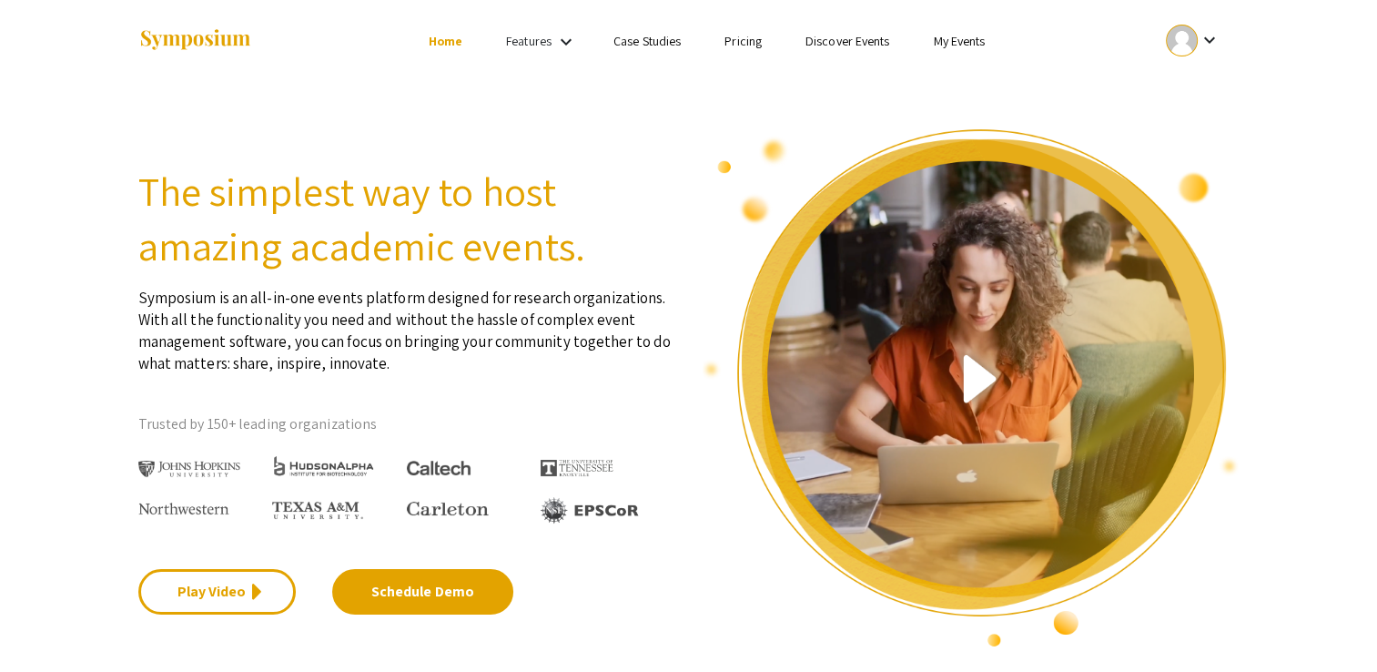
click at [439, 45] on link "Home" at bounding box center [446, 41] width 34 height 16
click at [854, 45] on link "Discover Events" at bounding box center [847, 41] width 85 height 16
